Goal: Task Accomplishment & Management: Use online tool/utility

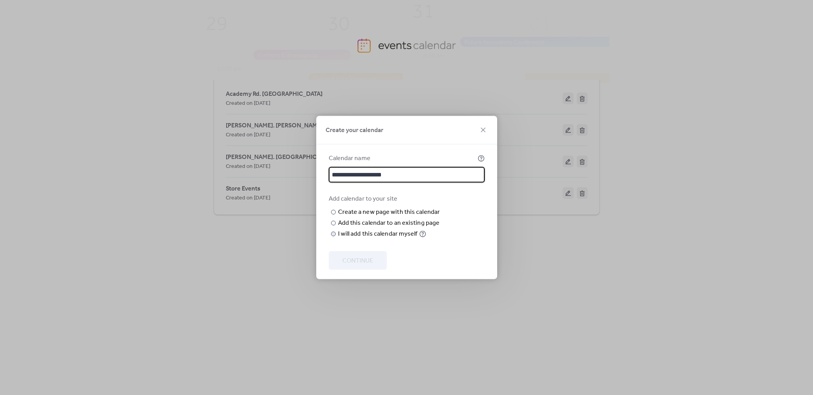
type input "**********"
click at [370, 239] on div "I will add this calendar myself" at bounding box center [378, 234] width 80 height 9
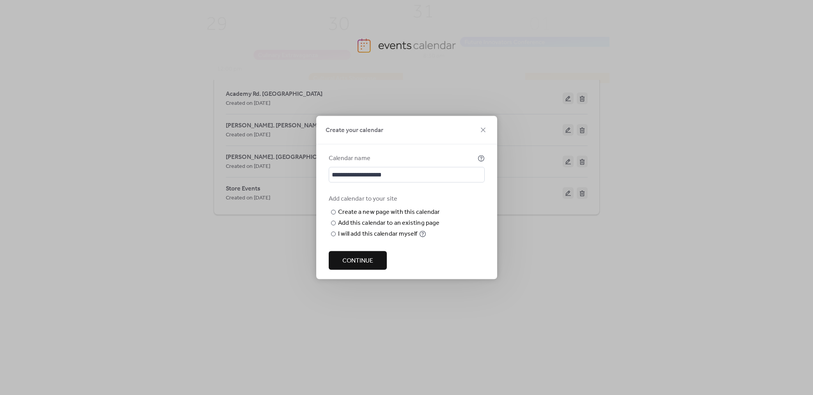
click at [362, 266] on span "Continue" at bounding box center [357, 261] width 31 height 9
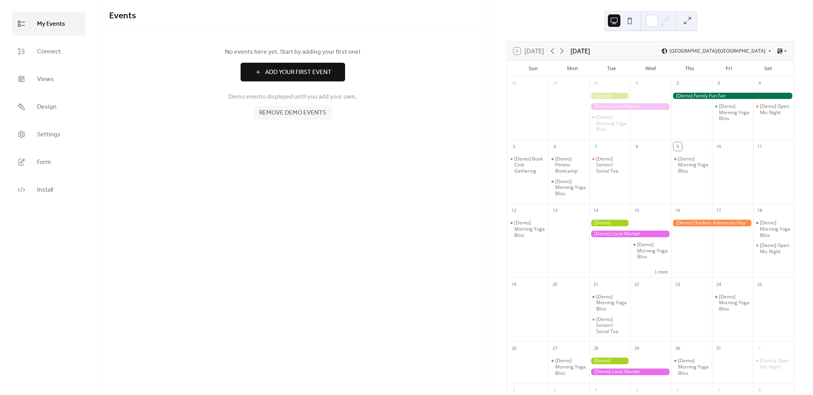
click at [296, 114] on span "Remove demo events" at bounding box center [292, 112] width 67 height 9
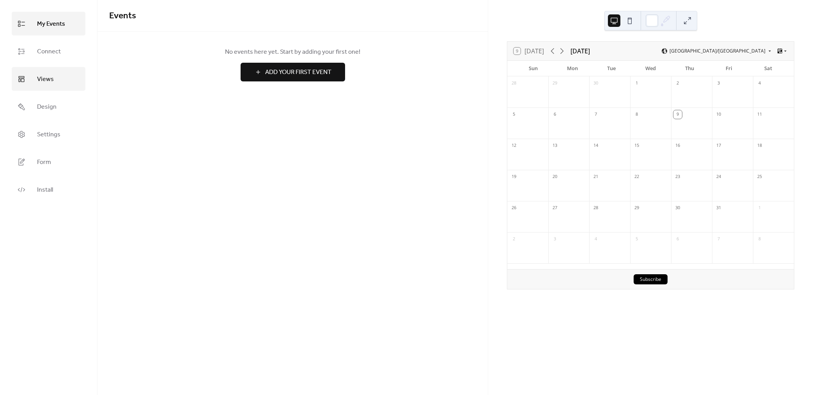
click at [50, 80] on span "Views" at bounding box center [45, 79] width 17 height 12
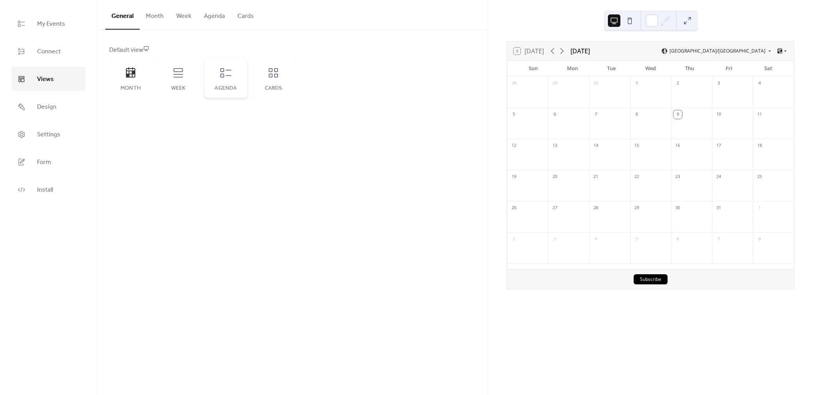
click at [235, 78] on div "Agenda" at bounding box center [225, 78] width 43 height 39
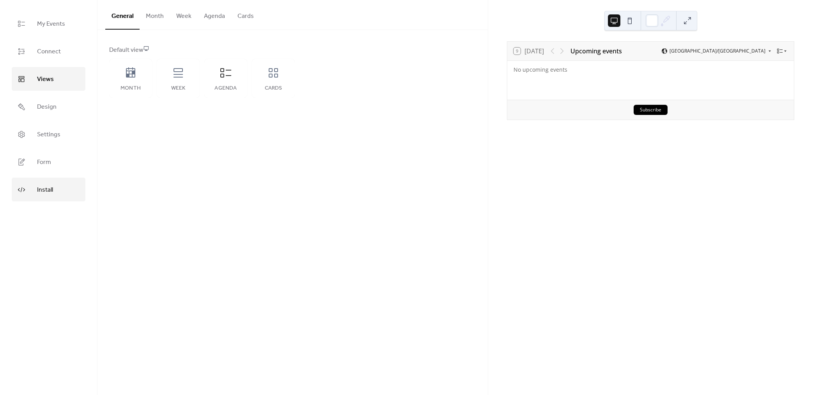
click at [42, 190] on span "Install" at bounding box center [45, 190] width 16 height 12
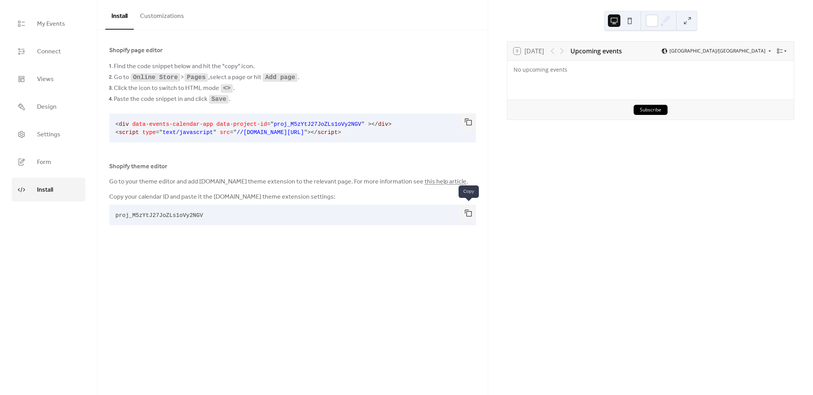
click at [465, 210] on button "button" at bounding box center [468, 213] width 16 height 17
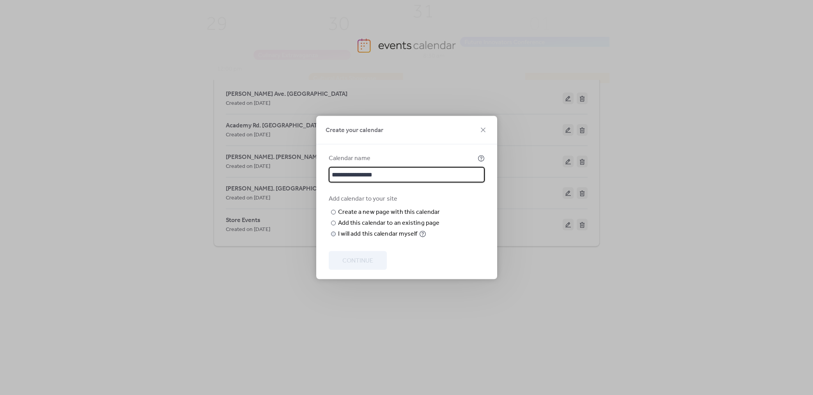
type input "**********"
click at [373, 239] on div "I will add this calendar myself" at bounding box center [378, 234] width 80 height 9
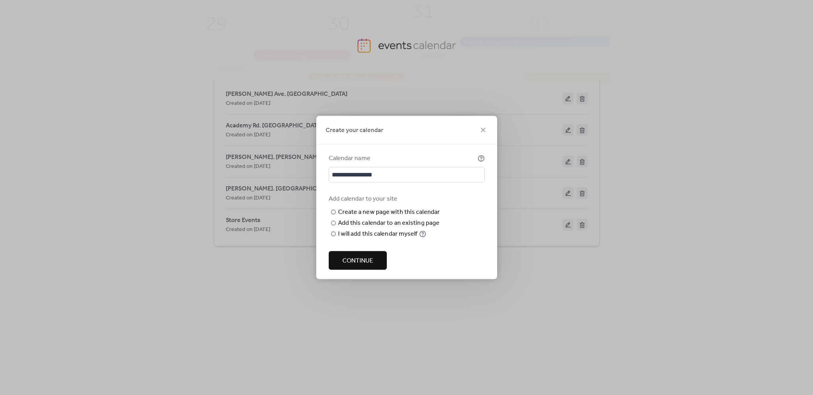
click at [366, 262] on span "Continue" at bounding box center [357, 261] width 31 height 9
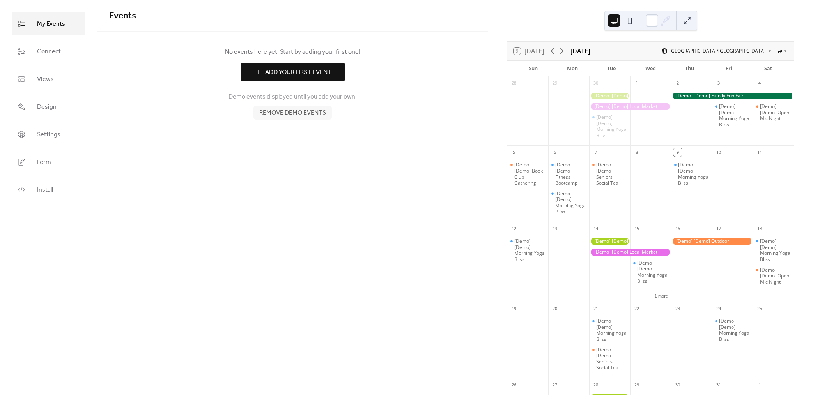
click at [304, 112] on span "Remove demo events" at bounding box center [292, 112] width 67 height 9
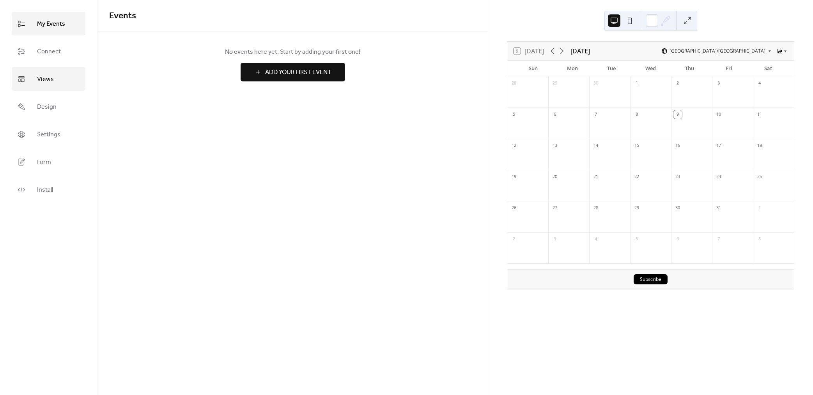
click at [54, 81] on link "Views" at bounding box center [49, 79] width 74 height 24
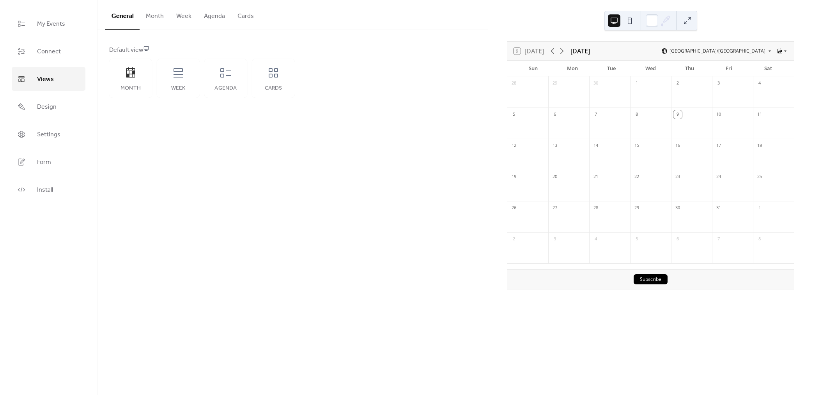
click at [223, 12] on button "Agenda" at bounding box center [215, 14] width 34 height 29
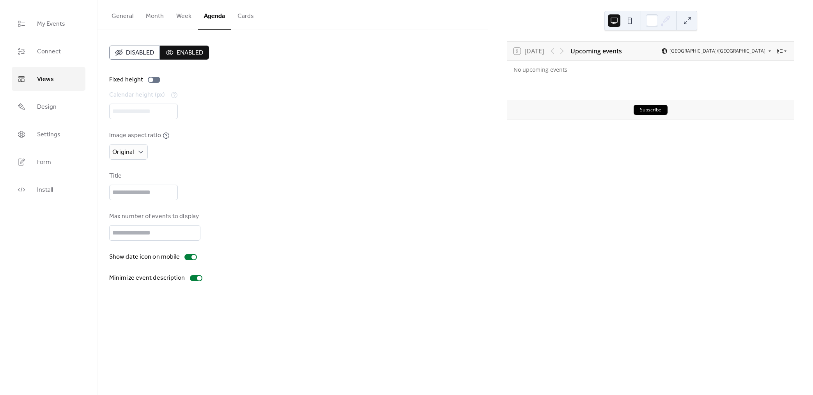
click at [124, 15] on button "General" at bounding box center [122, 14] width 34 height 29
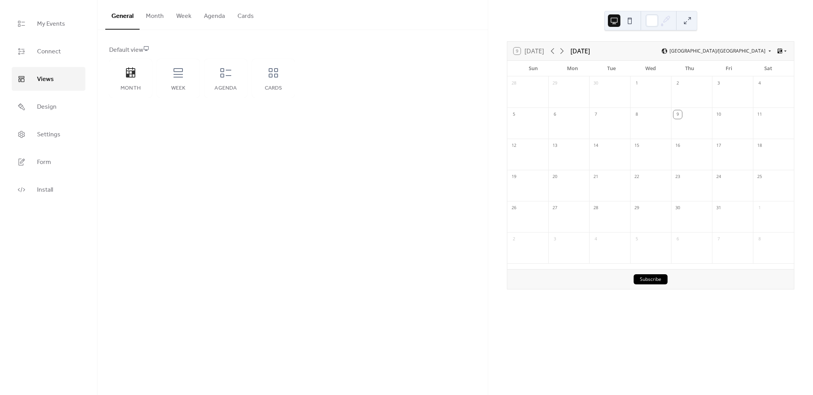
click at [55, 78] on link "Views" at bounding box center [49, 79] width 74 height 24
click at [226, 73] on icon at bounding box center [226, 73] width 12 height 12
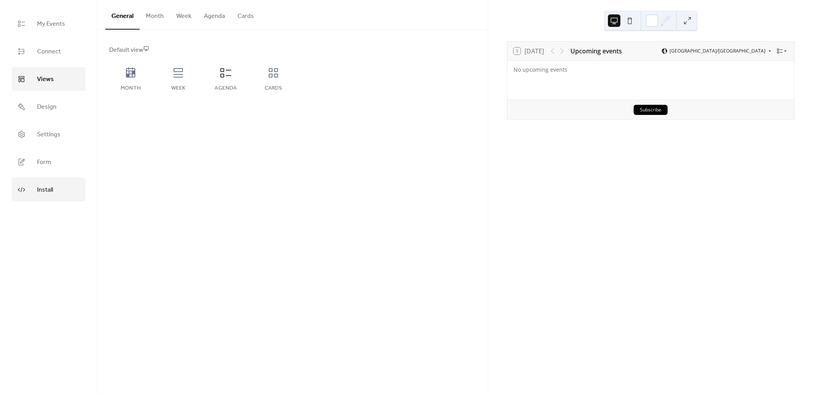
click at [55, 188] on link "Install" at bounding box center [49, 190] width 74 height 24
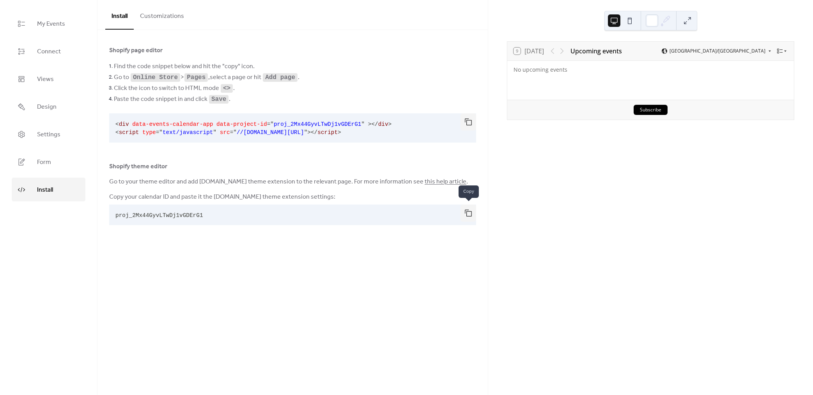
click at [471, 213] on button "button" at bounding box center [468, 213] width 16 height 17
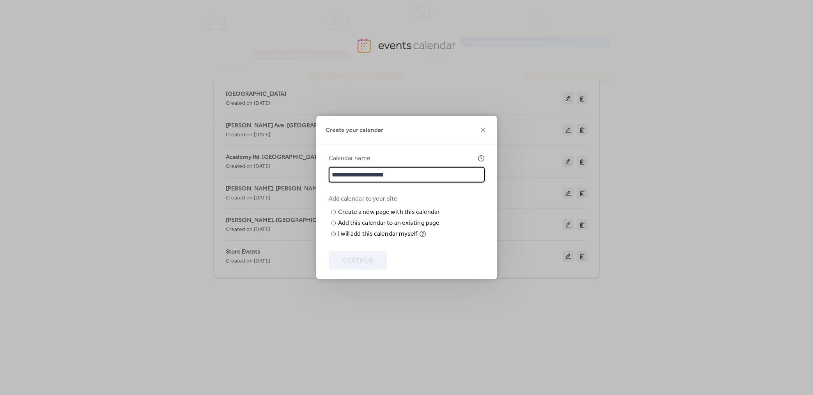
type input "**********"
click at [374, 239] on div "I will add this calendar myself" at bounding box center [378, 234] width 80 height 9
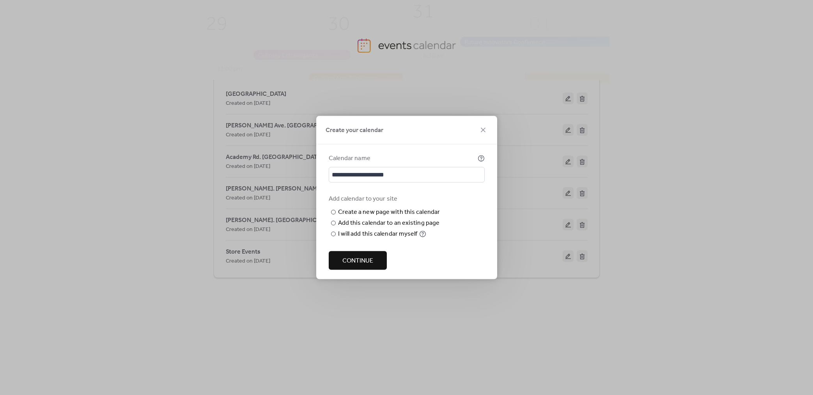
click at [370, 264] on span "Continue" at bounding box center [357, 261] width 31 height 9
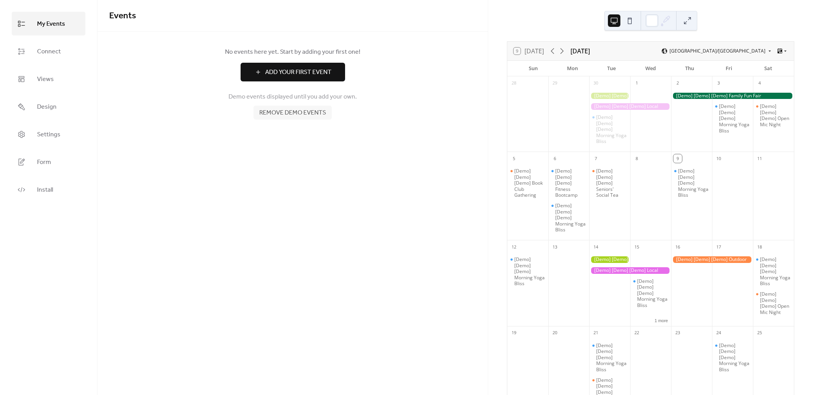
click at [313, 113] on span "Remove demo events" at bounding box center [292, 112] width 67 height 9
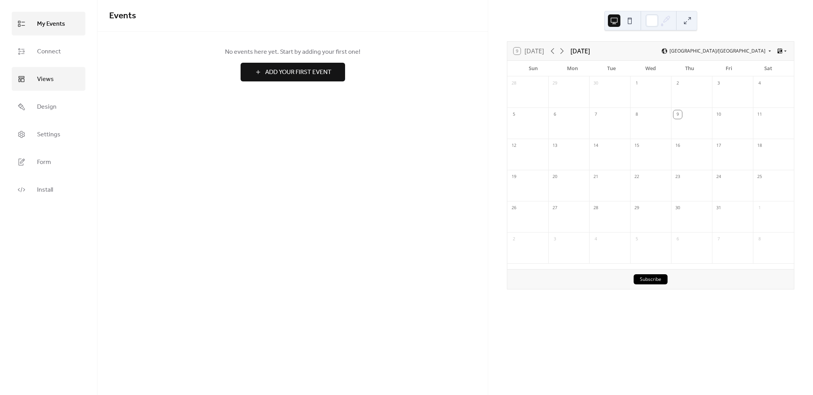
drag, startPoint x: 50, startPoint y: 80, endPoint x: 55, endPoint y: 80, distance: 5.5
click at [50, 80] on span "Views" at bounding box center [45, 79] width 17 height 12
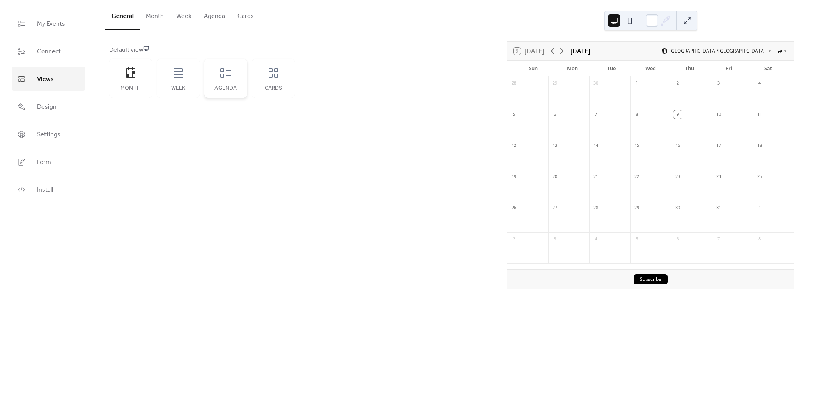
click at [227, 79] on icon at bounding box center [226, 73] width 12 height 12
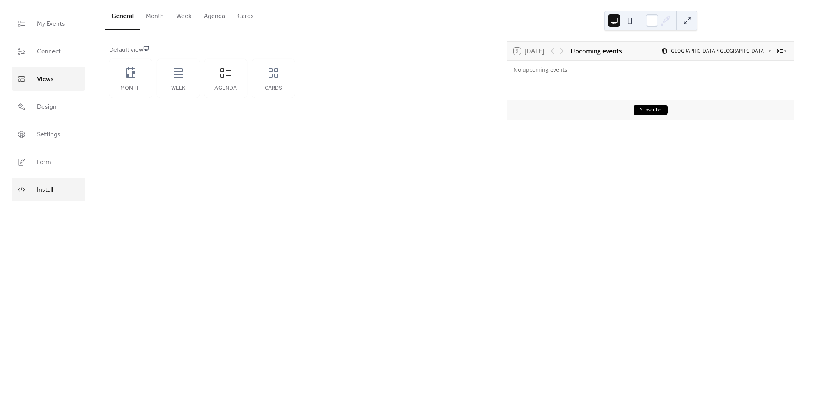
click at [44, 187] on span "Install" at bounding box center [45, 190] width 16 height 12
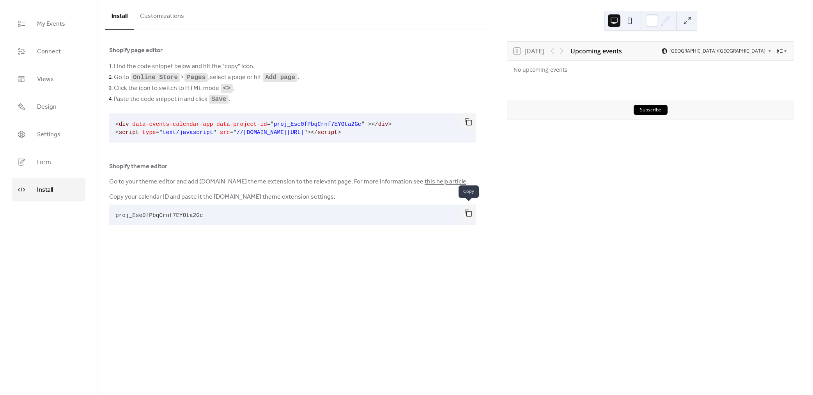
click at [464, 210] on button "button" at bounding box center [468, 213] width 16 height 17
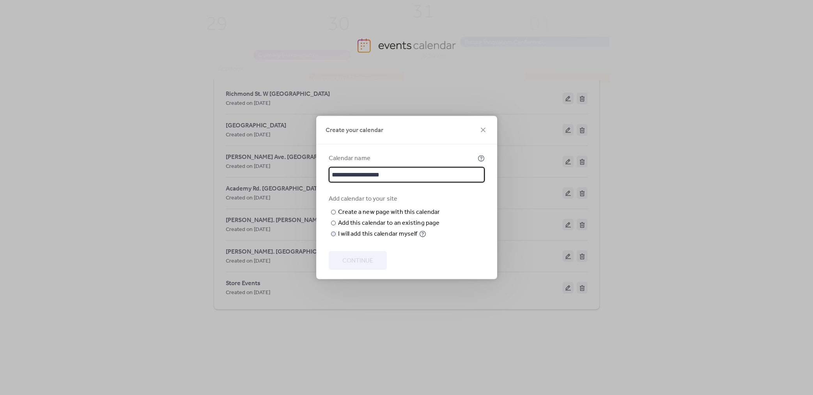
type input "**********"
click at [356, 239] on div "I will add this calendar myself" at bounding box center [378, 234] width 80 height 9
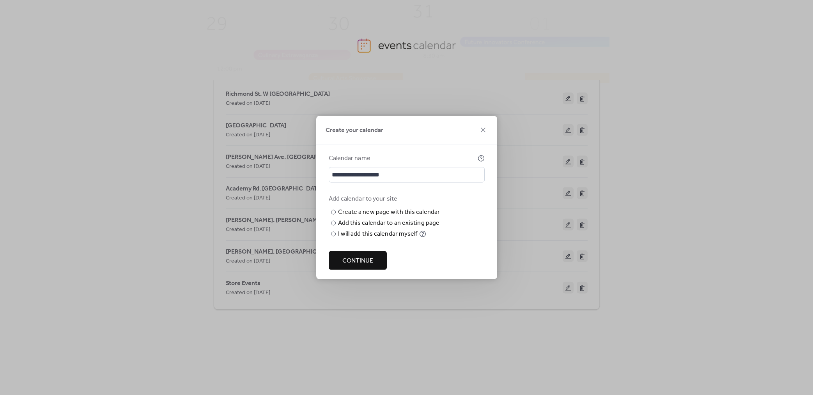
click at [354, 266] on span "Continue" at bounding box center [357, 261] width 31 height 9
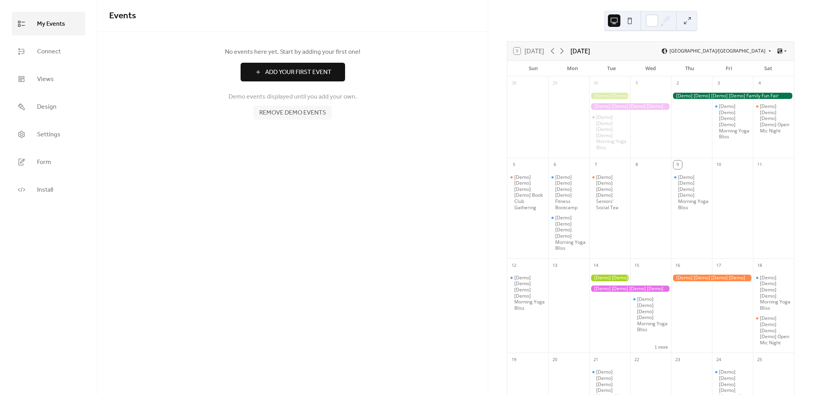
click at [279, 110] on span "Remove demo events" at bounding box center [292, 112] width 67 height 9
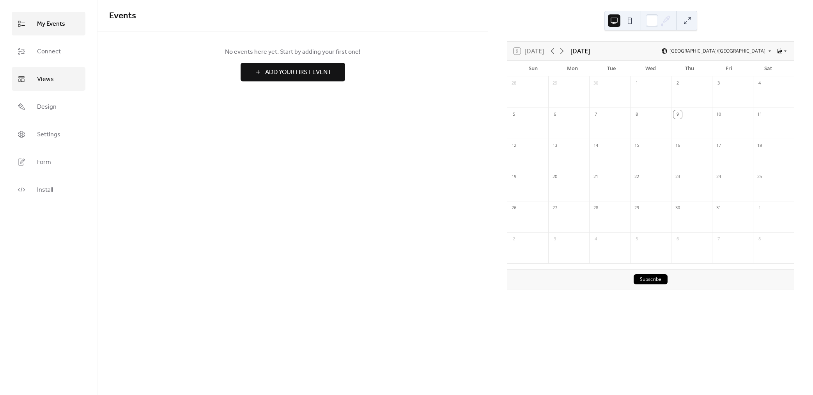
click at [47, 75] on span "Views" at bounding box center [45, 79] width 17 height 12
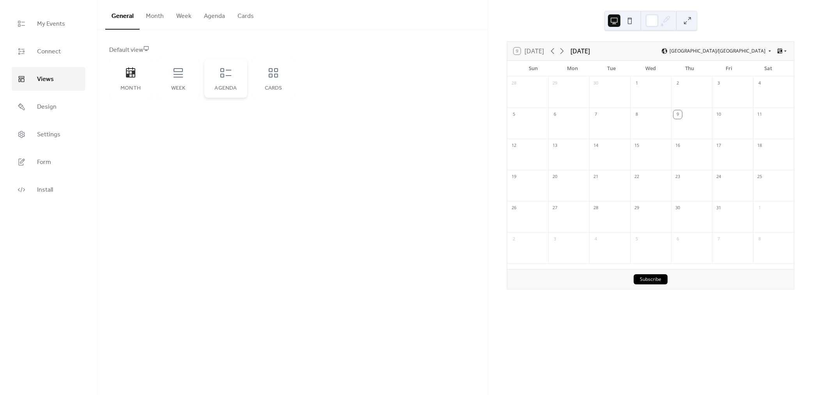
click at [223, 77] on icon at bounding box center [226, 73] width 12 height 12
click at [51, 103] on span "Design" at bounding box center [46, 107] width 19 height 12
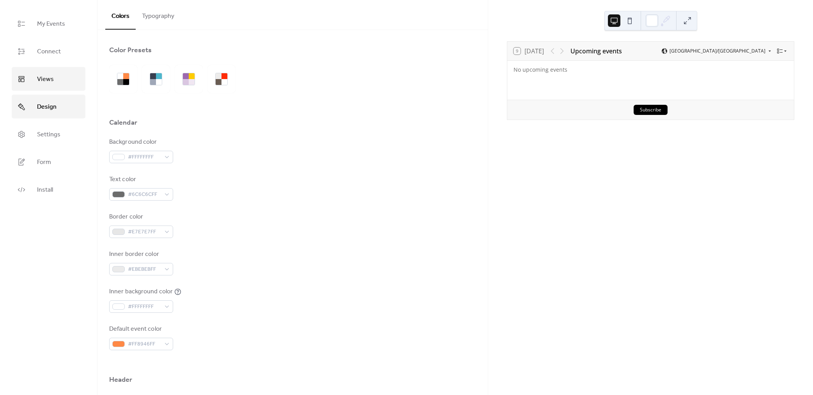
click at [51, 81] on span "Views" at bounding box center [45, 79] width 17 height 12
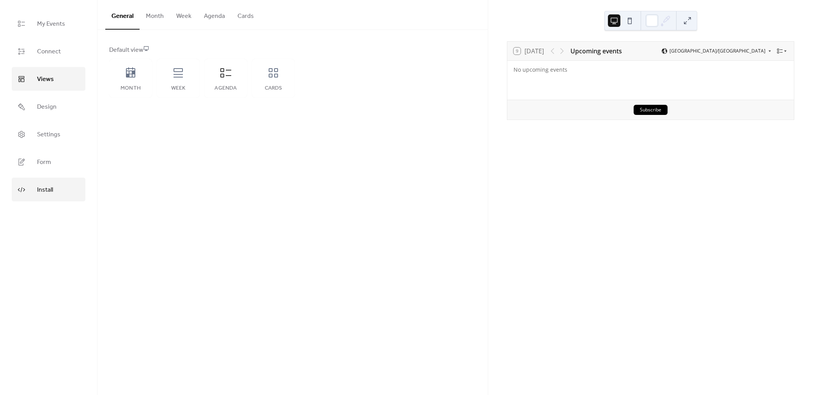
click at [45, 179] on link "Install" at bounding box center [49, 190] width 74 height 24
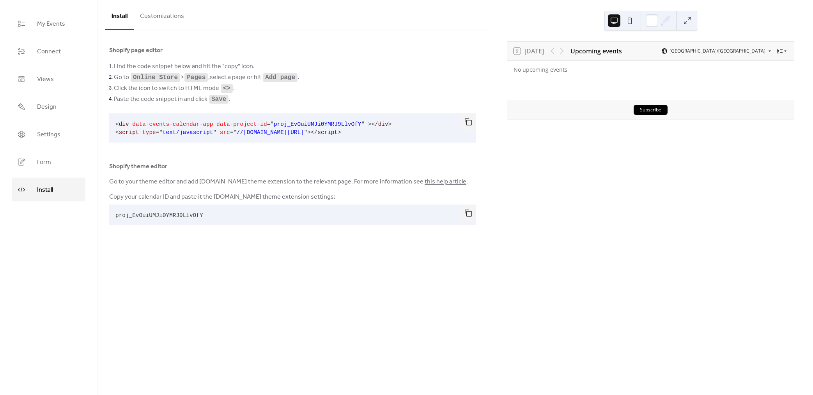
click at [469, 214] on button "button" at bounding box center [468, 213] width 16 height 17
